Goal: Navigation & Orientation: Find specific page/section

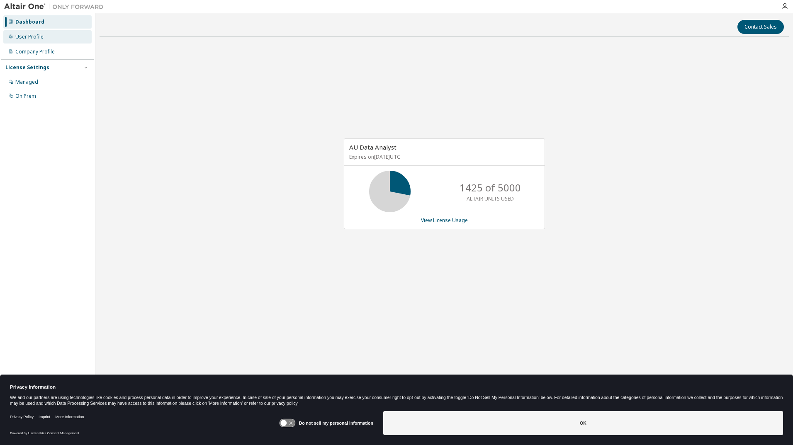
click at [32, 37] on div "User Profile" at bounding box center [29, 37] width 28 height 7
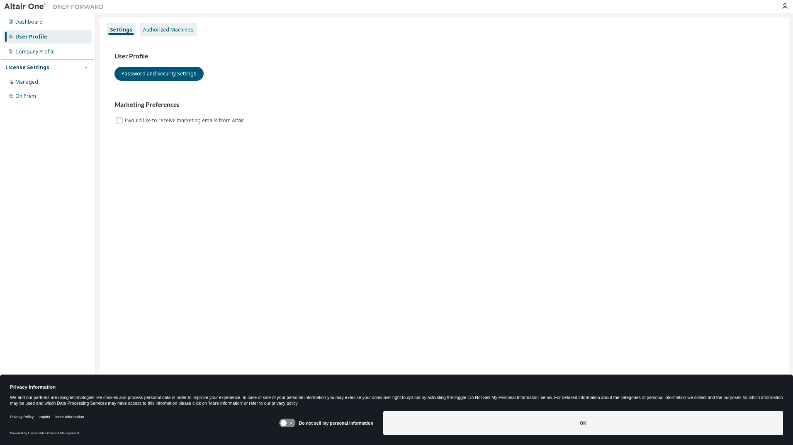
click at [149, 33] on div "Authorized Machines" at bounding box center [168, 30] width 50 height 7
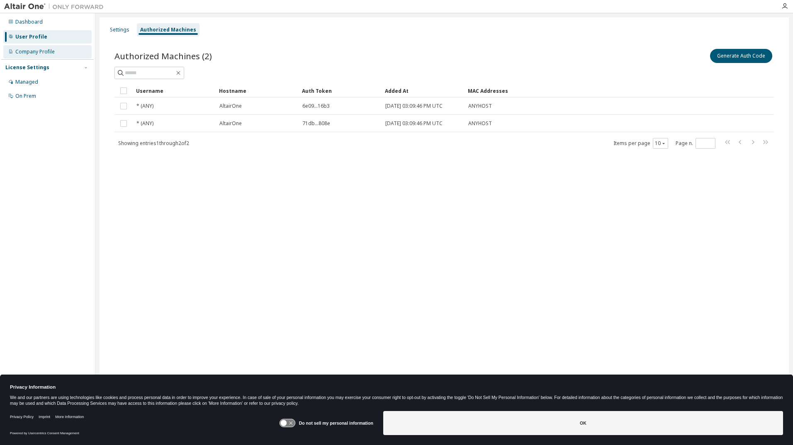
click at [32, 54] on div "Company Profile" at bounding box center [34, 52] width 39 height 7
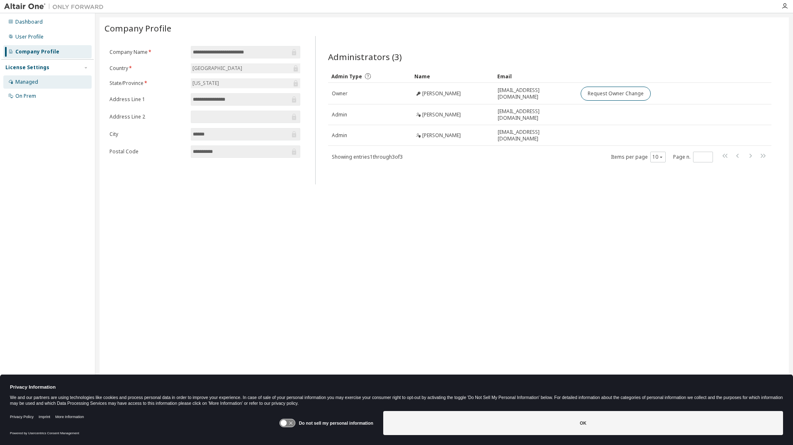
click at [30, 83] on div "Managed" at bounding box center [26, 82] width 23 height 7
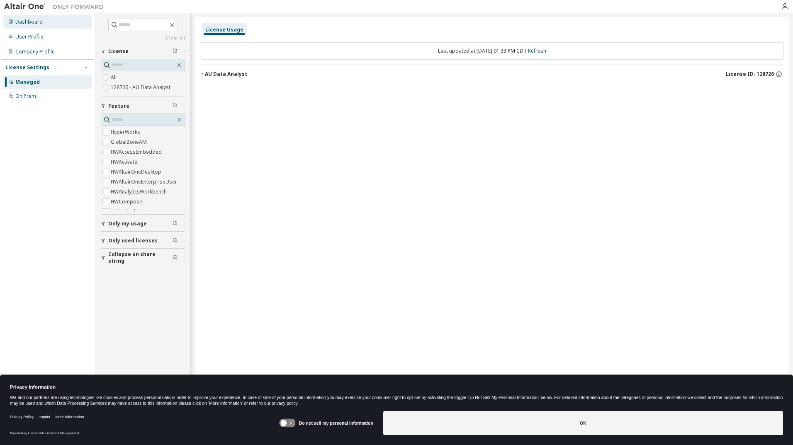
click at [33, 23] on div "Dashboard" at bounding box center [28, 22] width 27 height 7
